Goal: Find specific page/section: Find specific page/section

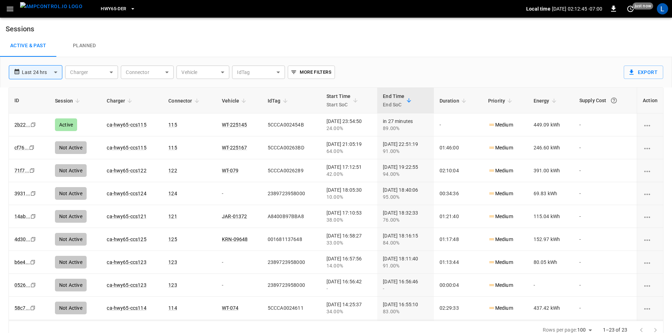
click at [135, 125] on link "ca-hwy65-ccs115" at bounding box center [126, 125] width 39 height 6
click at [125, 126] on link "ca-hwy65-ccs115" at bounding box center [126, 125] width 39 height 6
